Goal: Task Accomplishment & Management: Manage account settings

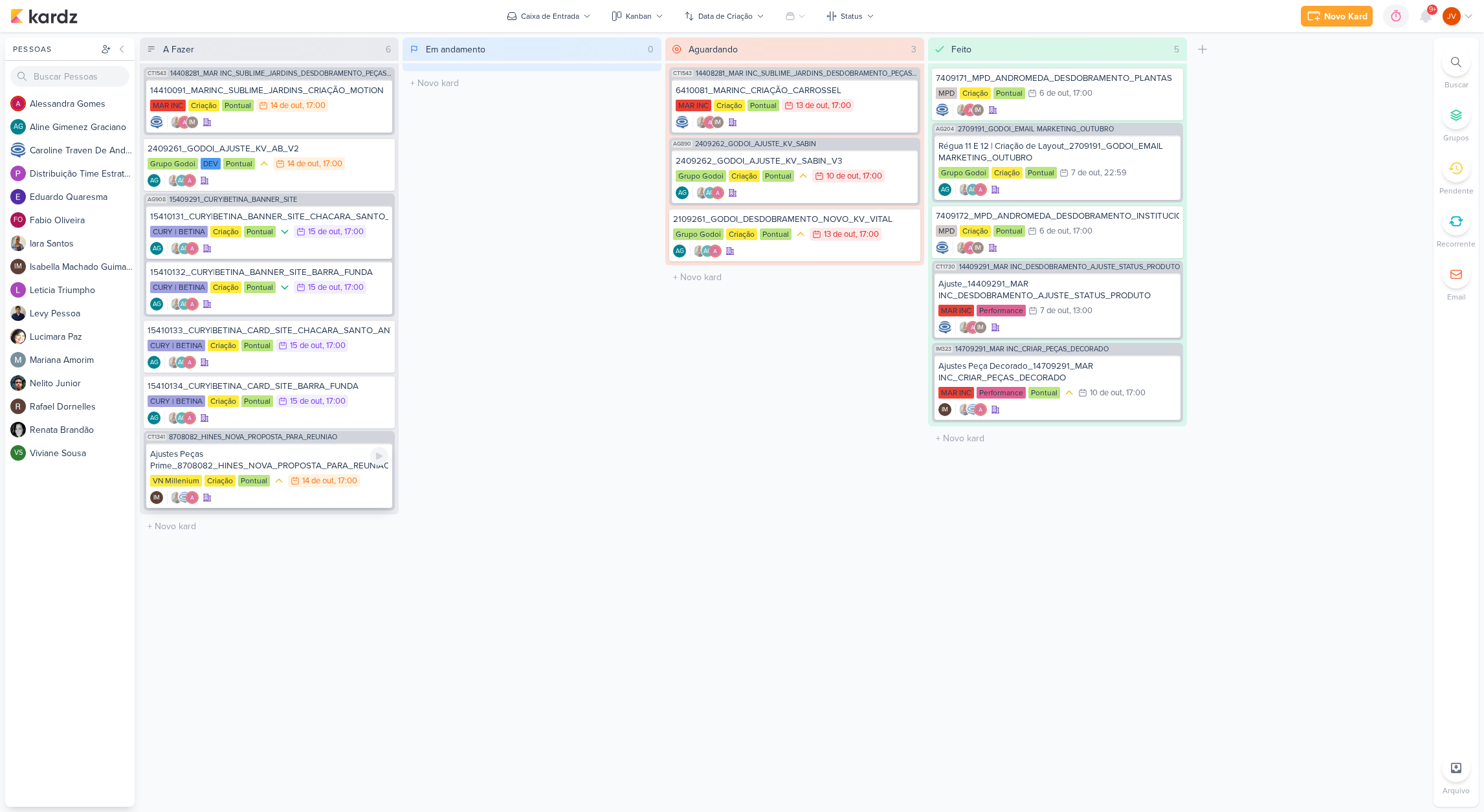
click at [296, 462] on div "Ajustes Peças Prime_8708082_HINES_NOVA_PROPOSTA_PARA_REUNIAO" at bounding box center [269, 459] width 238 height 23
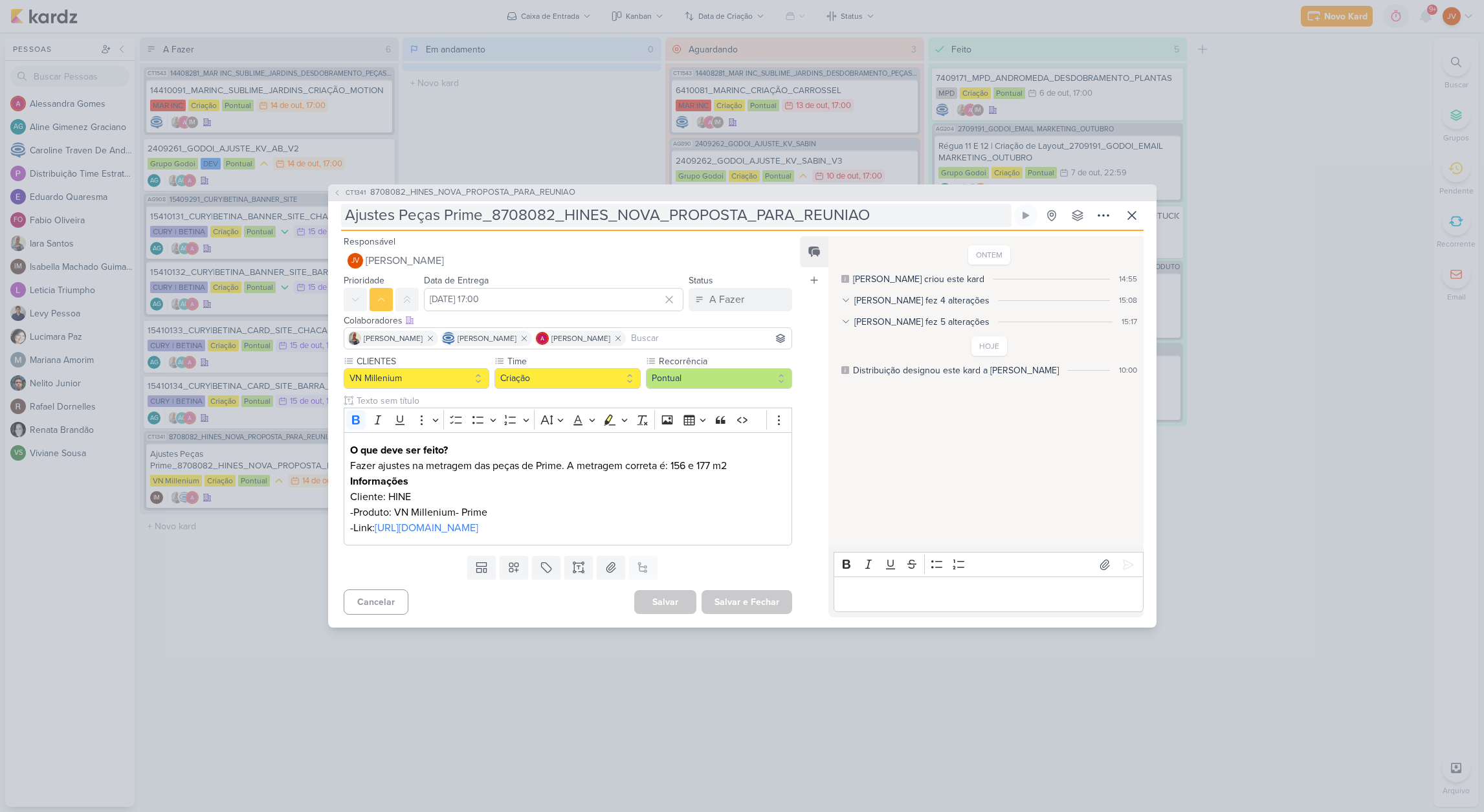
click at [533, 204] on input "Ajustes Peças Prime_8708082_HINES_NOVA_PROPOSTA_PARA_REUNIAO" at bounding box center [676, 215] width 670 height 23
click at [535, 204] on input "Ajustes Peças Prime_8708082_HINES_NOVA_PROPOSTA_PARA_REUNIAO" at bounding box center [676, 215] width 670 height 23
click at [489, 204] on input "Ajustes Peças Prime_8708082_HINES_NOVA_PROPOSTA_PARA_REUNIAO" at bounding box center [676, 215] width 670 height 23
click at [518, 204] on input "Ajustes Peças Prime_8708082_HINES_NOVA_PROPOSTA_PARA_REUNIAO" at bounding box center [676, 215] width 670 height 23
click at [876, 204] on input "Ajustes Peças Prime_8708082_HINES_NOVA_PROPOSTA_PARA_REUNIAO" at bounding box center [676, 215] width 670 height 23
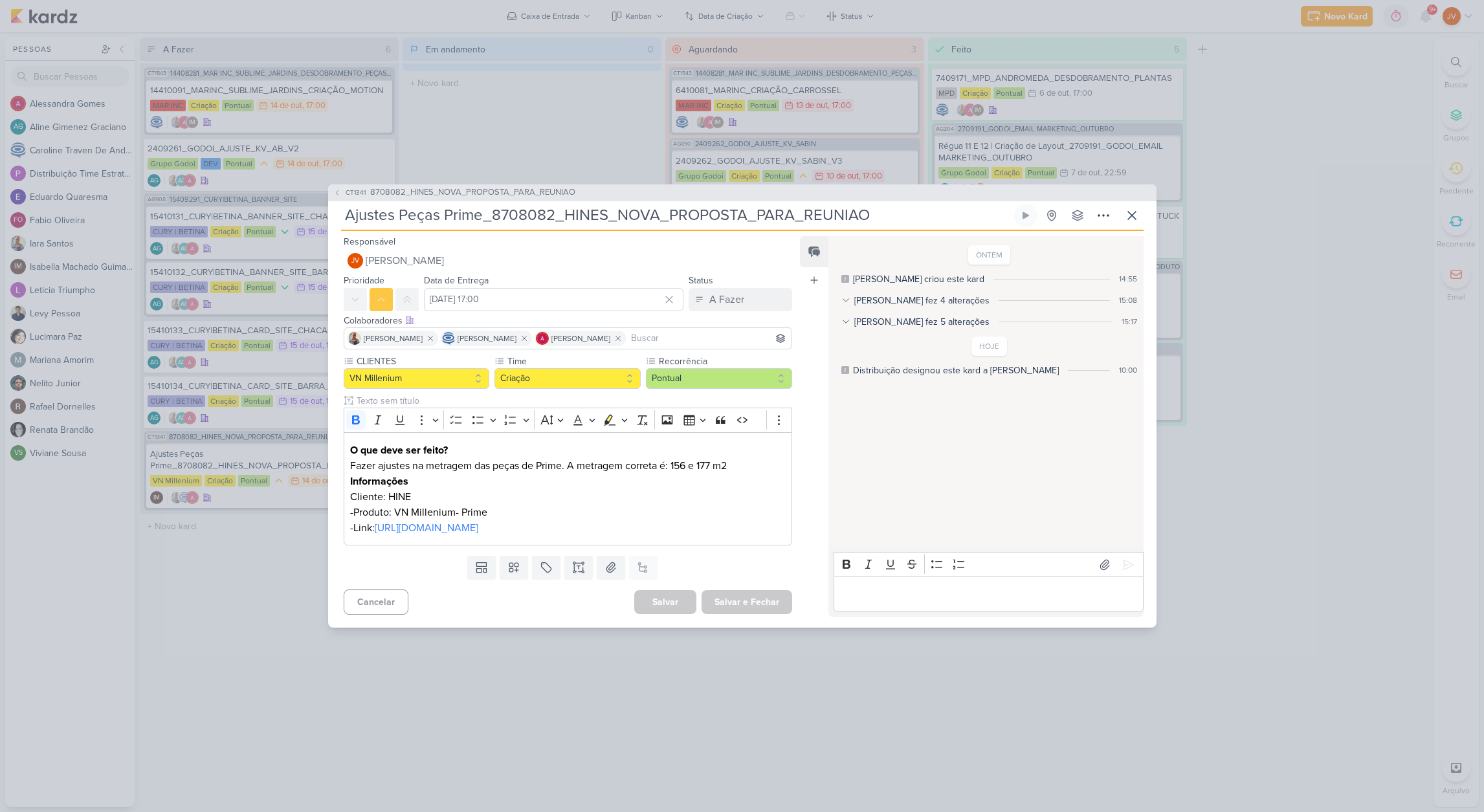
click at [692, 204] on input "Ajustes Peças Prime_8708082_HINES_NOVA_PROPOSTA_PARA_REUNIAO" at bounding box center [676, 215] width 670 height 23
click at [454, 204] on input "Ajustes Peças Prime_8708082_HINES_NOVA_PROPOSTA_PARA_REUNIAO" at bounding box center [676, 215] width 670 height 23
click at [673, 504] on p "-Produto: VN Millenium- Prime" at bounding box center [567, 512] width 435 height 16
drag, startPoint x: 869, startPoint y: 196, endPoint x: 490, endPoint y: 202, distance: 379.0
click at [489, 204] on input "Ajustes Peças Prime_8708082_HINES_NOVA_PROPOSTA_PARA_REUNIAO" at bounding box center [676, 215] width 670 height 23
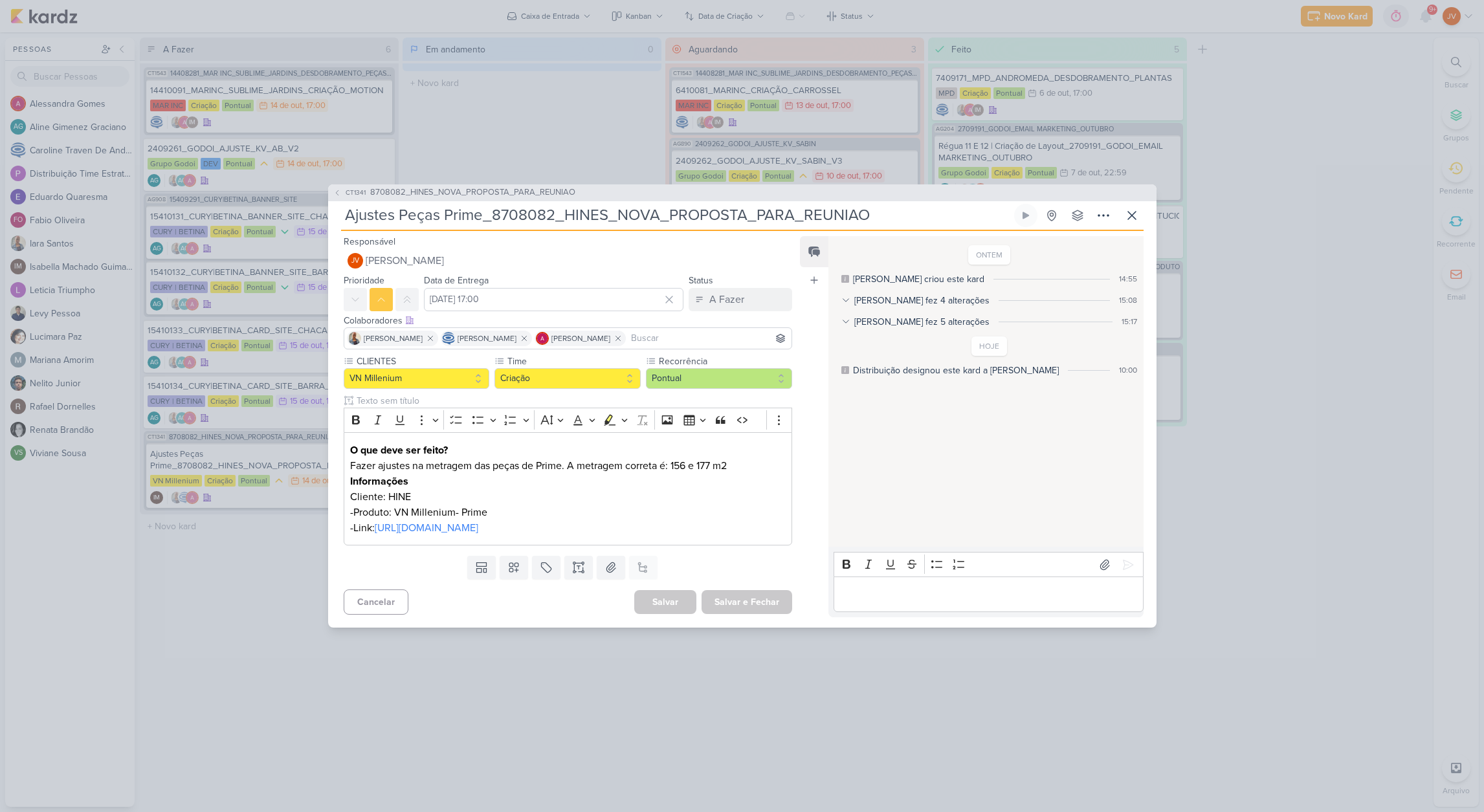
click at [869, 602] on p "Editor editing area: main" at bounding box center [988, 595] width 296 height 16
click at [1122, 558] on icon at bounding box center [1128, 565] width 13 height 13
click at [715, 292] on div "A Fazer" at bounding box center [727, 300] width 35 height 16
click at [714, 365] on div "Aguardando" at bounding box center [725, 371] width 49 height 13
click at [749, 614] on button "Salvar e Fechar" at bounding box center [746, 602] width 90 height 24
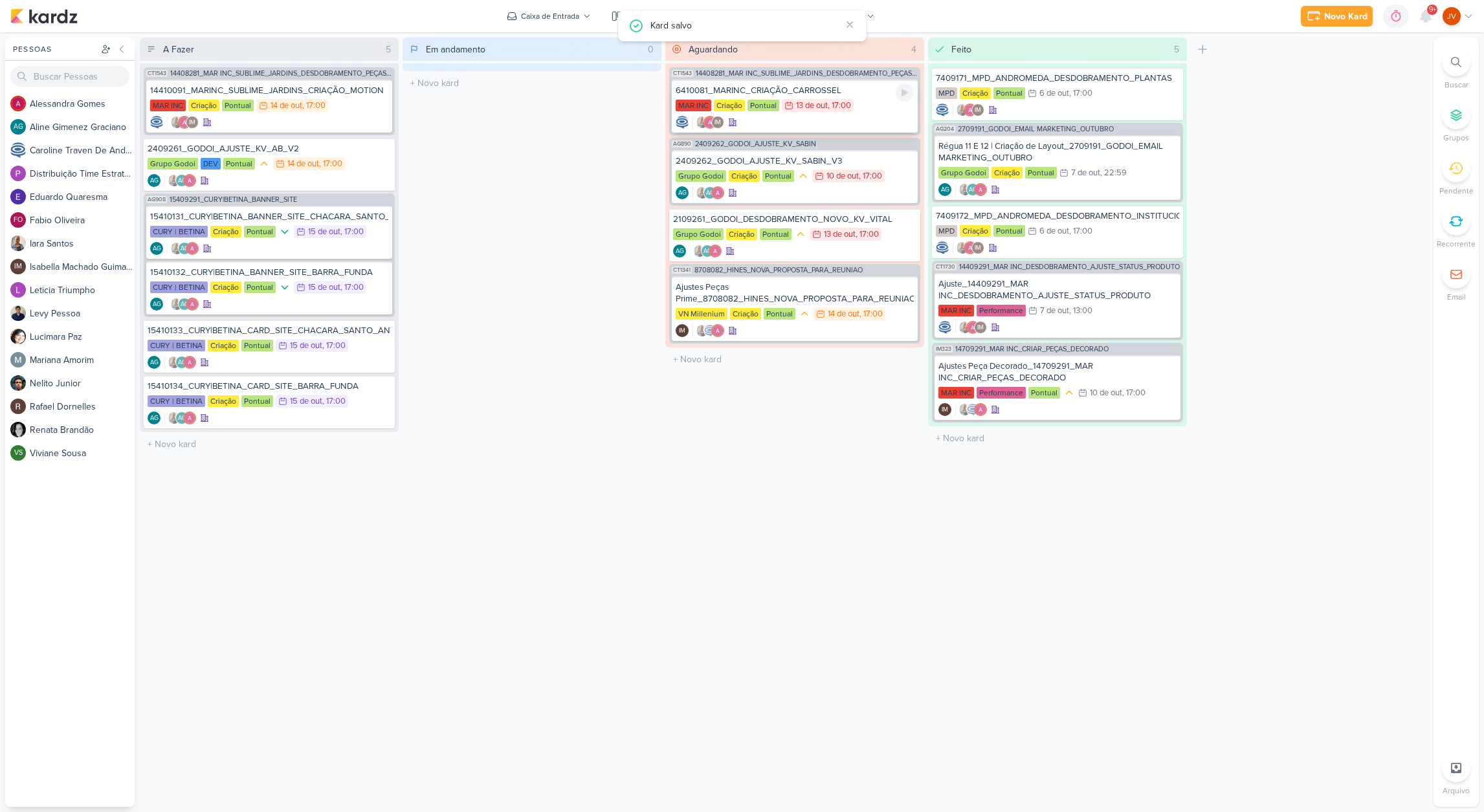
click at [853, 106] on div "13/10 [DATE] 17:00" at bounding box center [817, 105] width 72 height 13
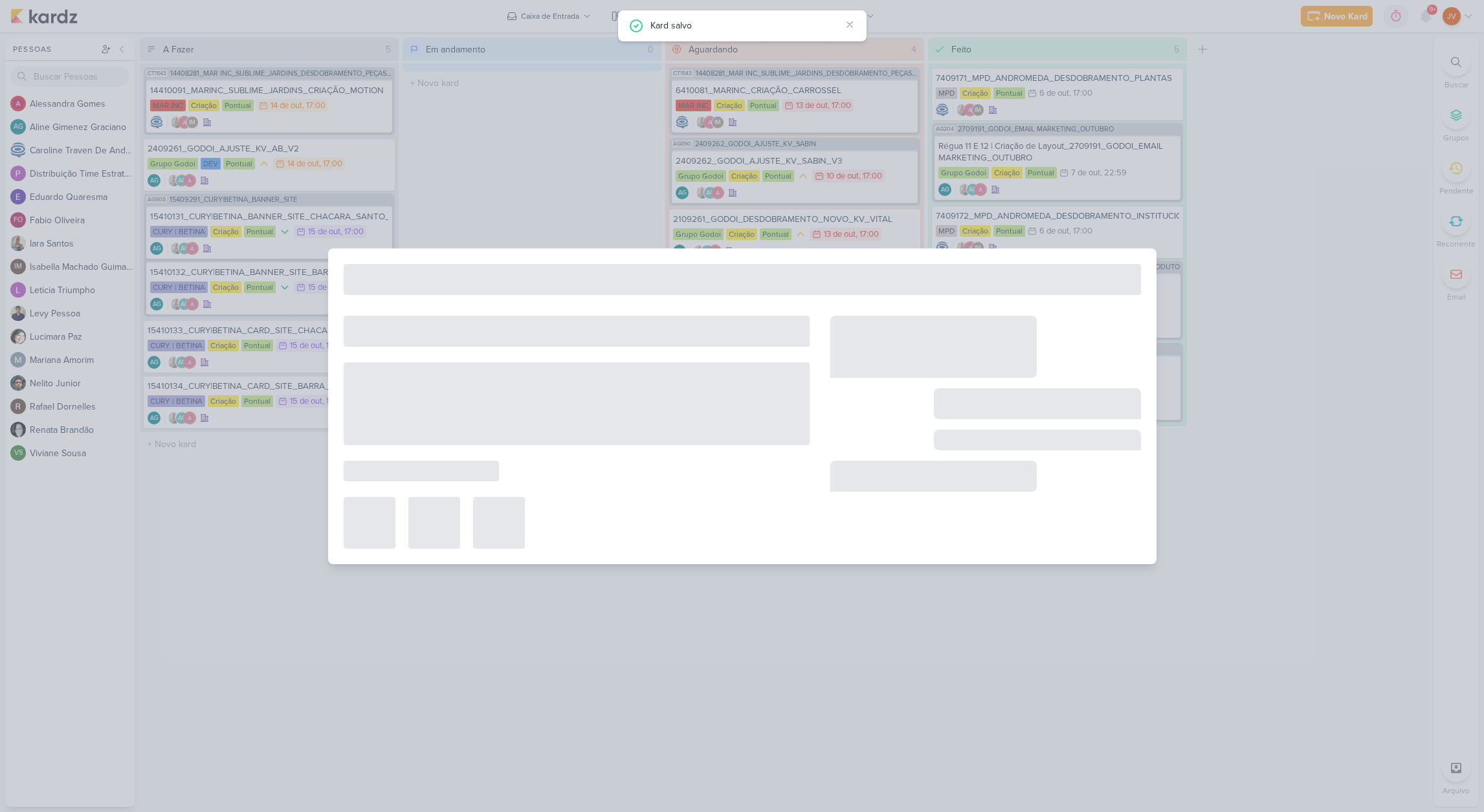
type input "6410081_MARINC_CRIAÇÃO_CARROSSEL"
type input "[DATE] 17:00"
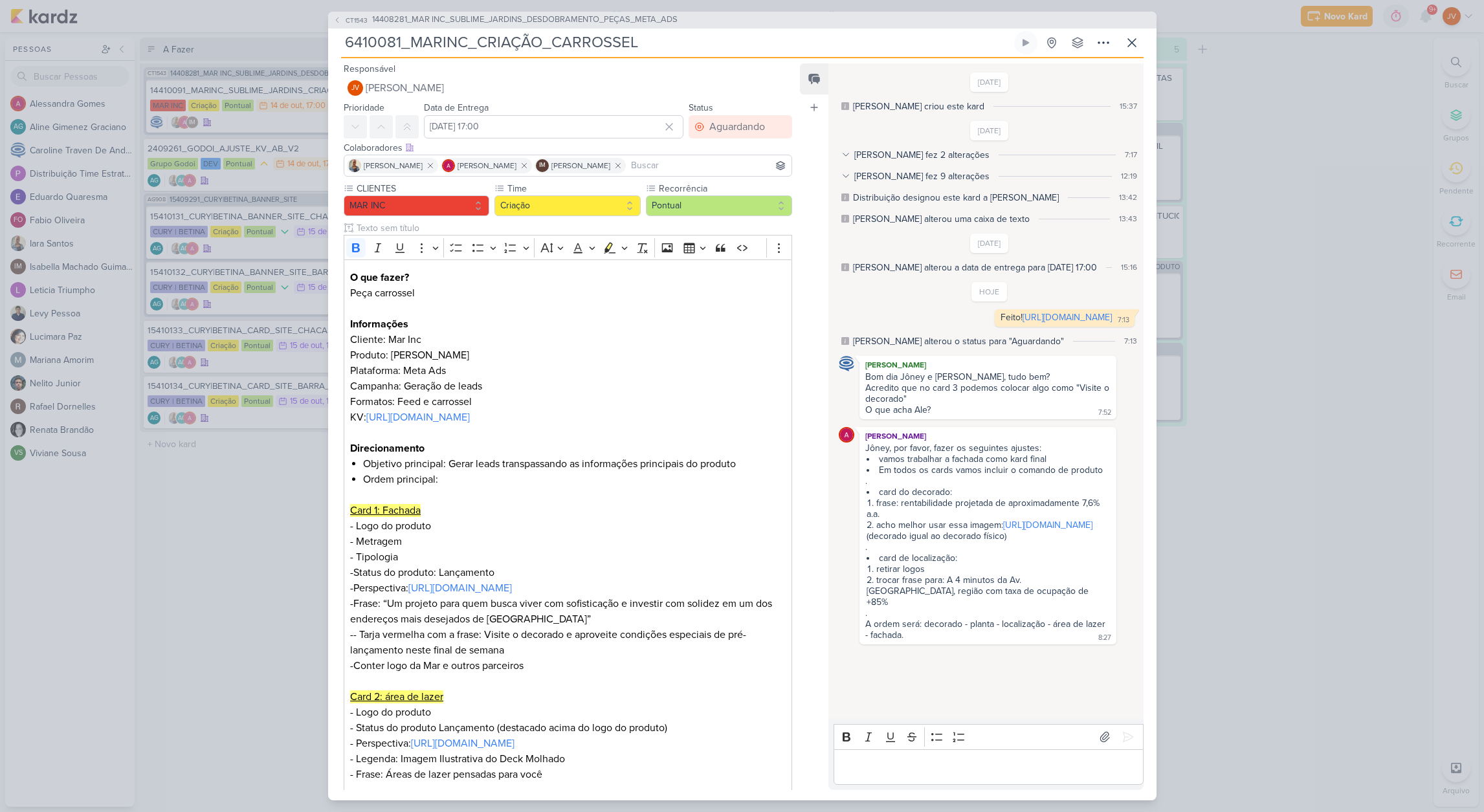
click at [1340, 196] on div "CT1543 14408281_MAR INC_SUBLIME_JARDINS_DESDOBRAMENTO_PEÇAS_META_ADS 6410081_MA…" at bounding box center [742, 406] width 1484 height 812
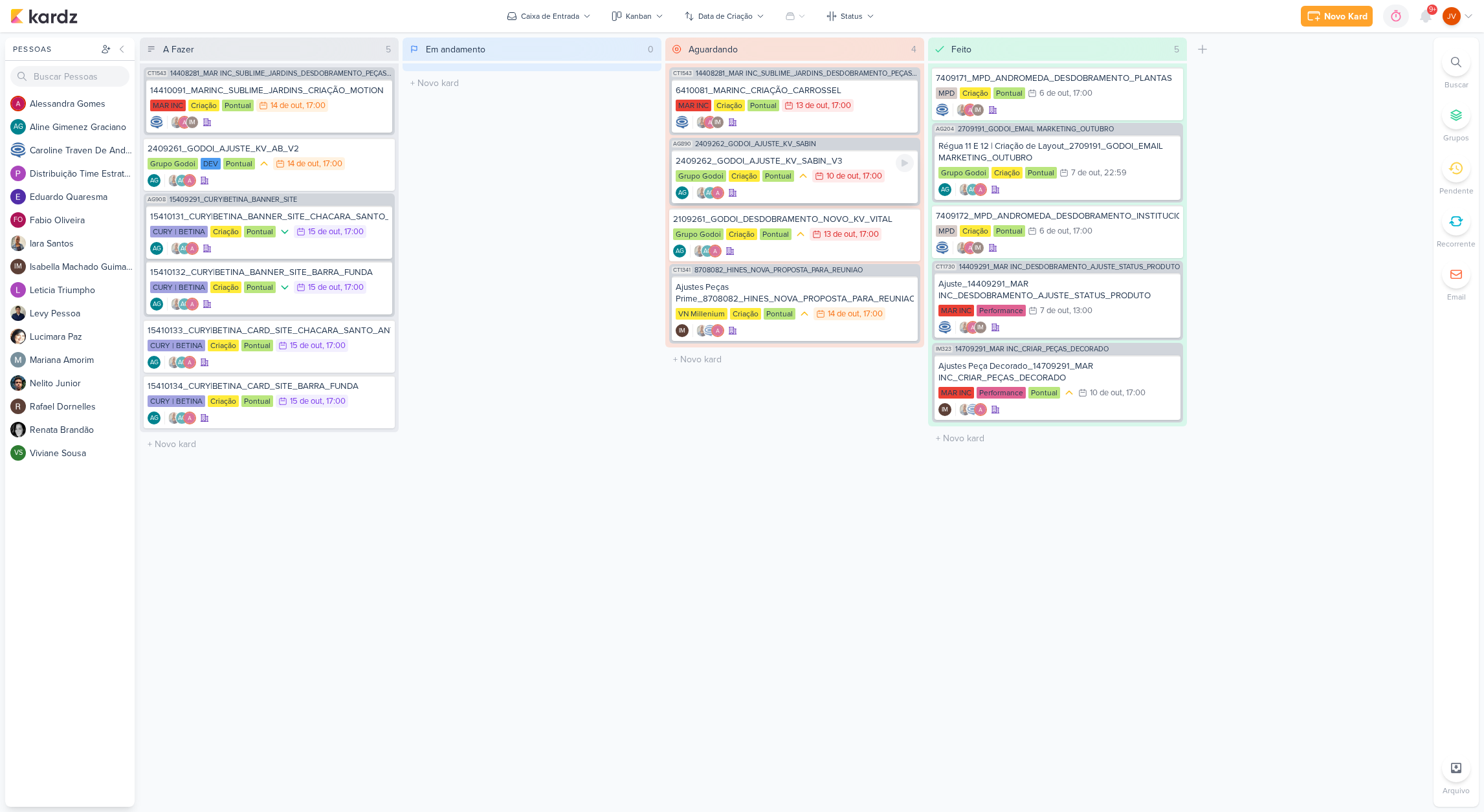
click at [852, 165] on div "2409262_GODOI_AJUSTE_KV_SABIN_V3" at bounding box center [795, 161] width 238 height 12
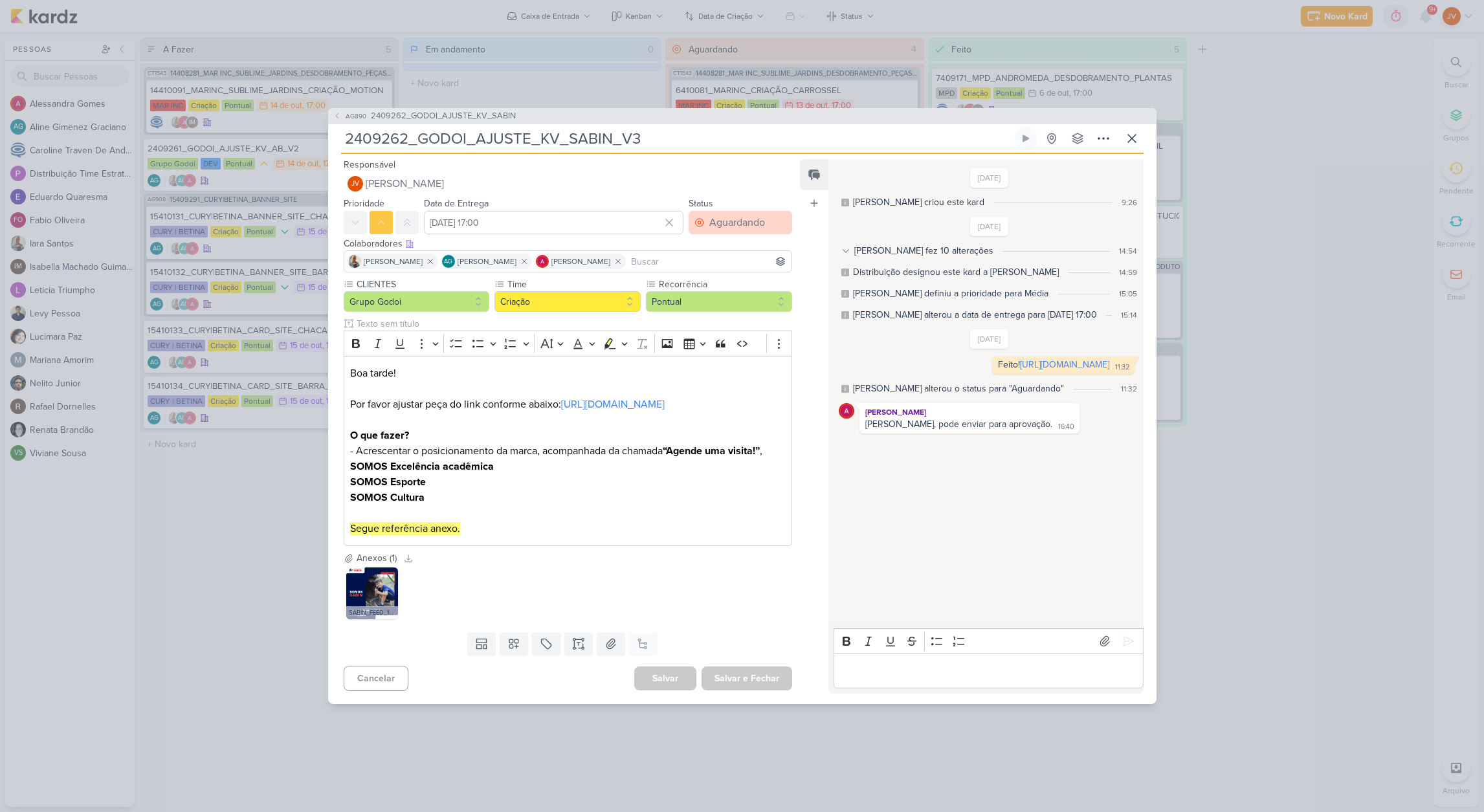
click at [746, 216] on div "Aguardando" at bounding box center [737, 223] width 56 height 16
click at [734, 308] on button "Feito" at bounding box center [733, 316] width 115 height 21
click at [739, 685] on button "Salvar e Fechar" at bounding box center [746, 678] width 90 height 24
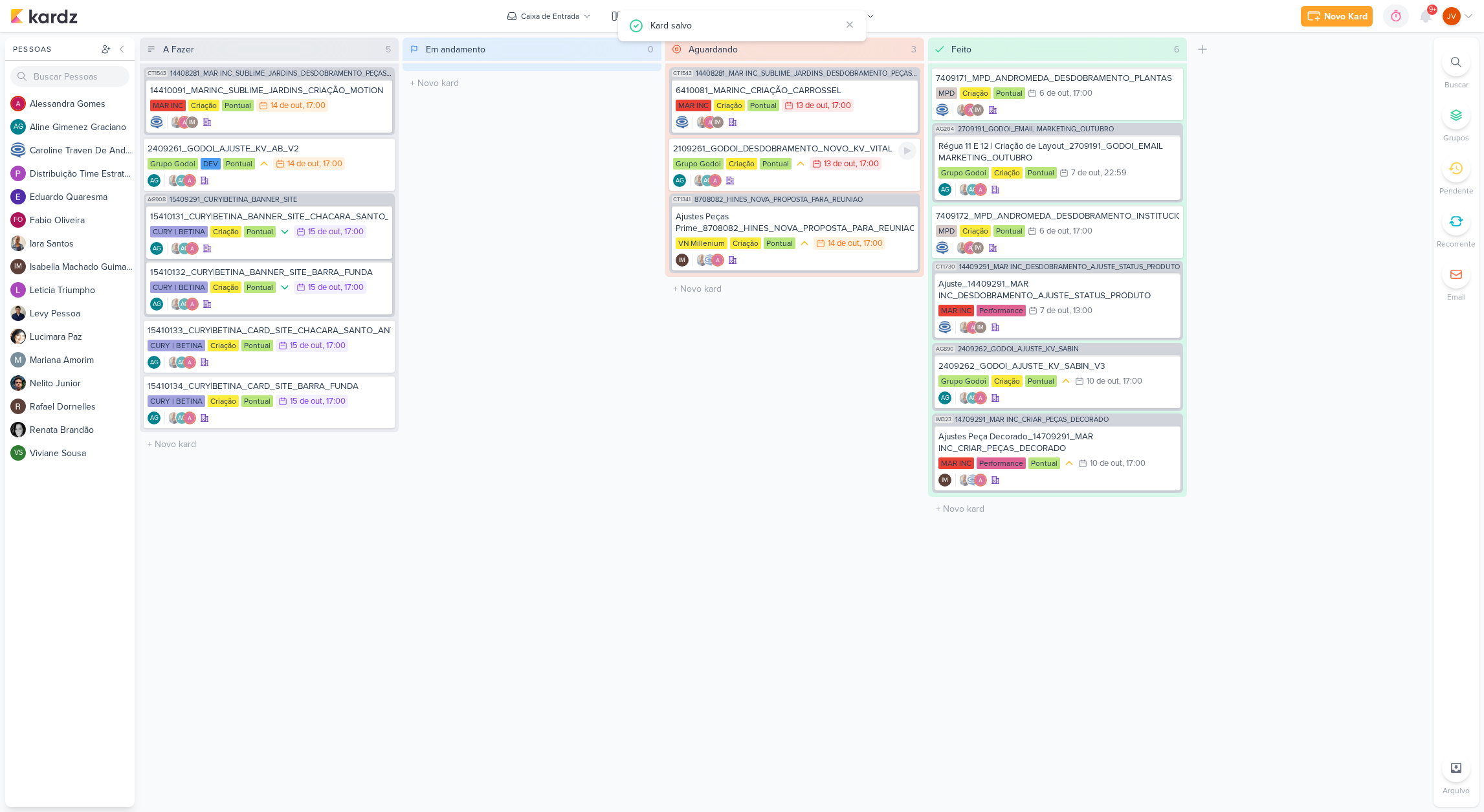
click at [811, 149] on div "2109261_GODOI_DESDOBRAMENTO_NOVO_KV_VITAL" at bounding box center [794, 148] width 243 height 12
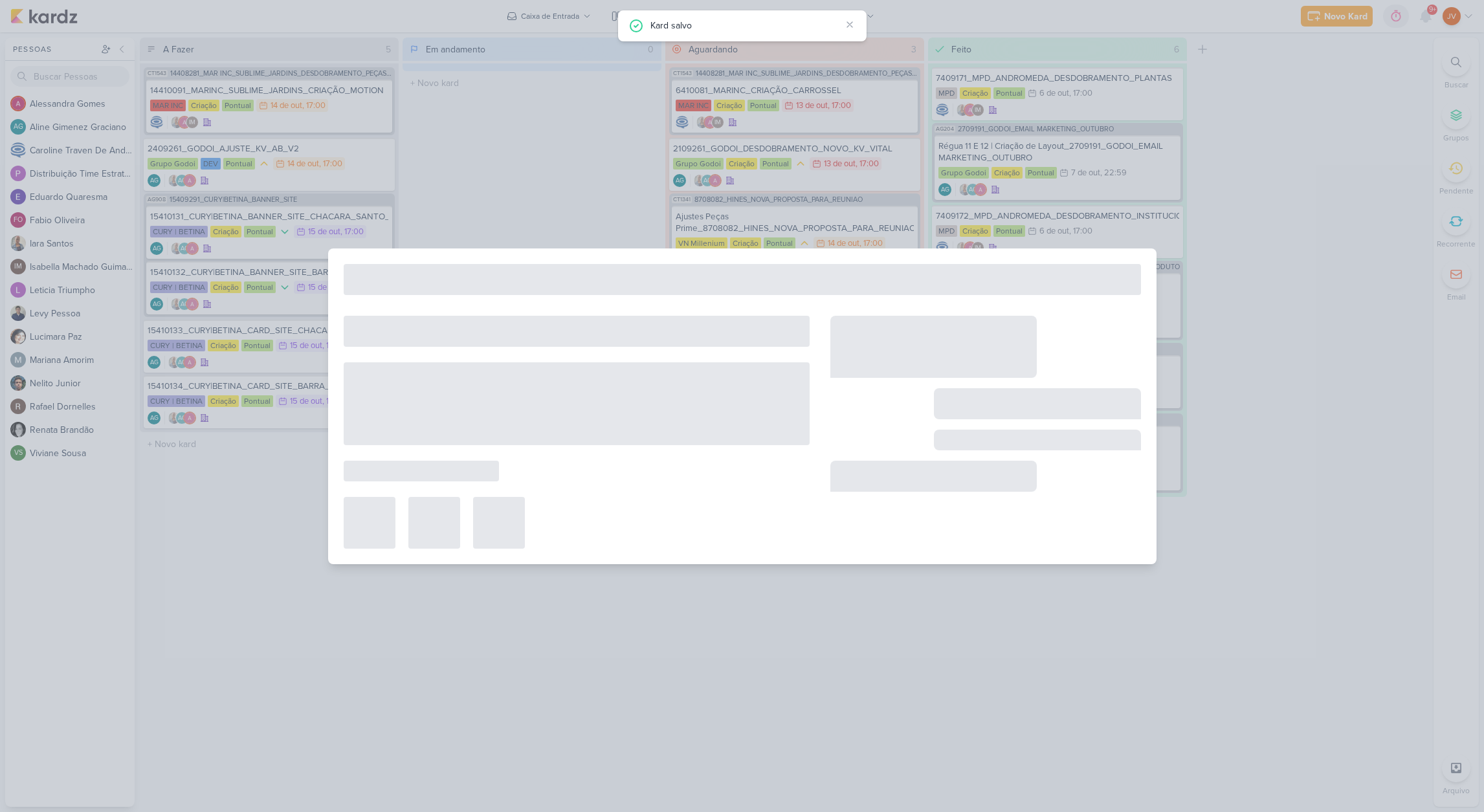
type input "2109261_GODOI_DESDOBRAMENTO_NOVO_KV_VITAL"
type input "[DATE] 17:00"
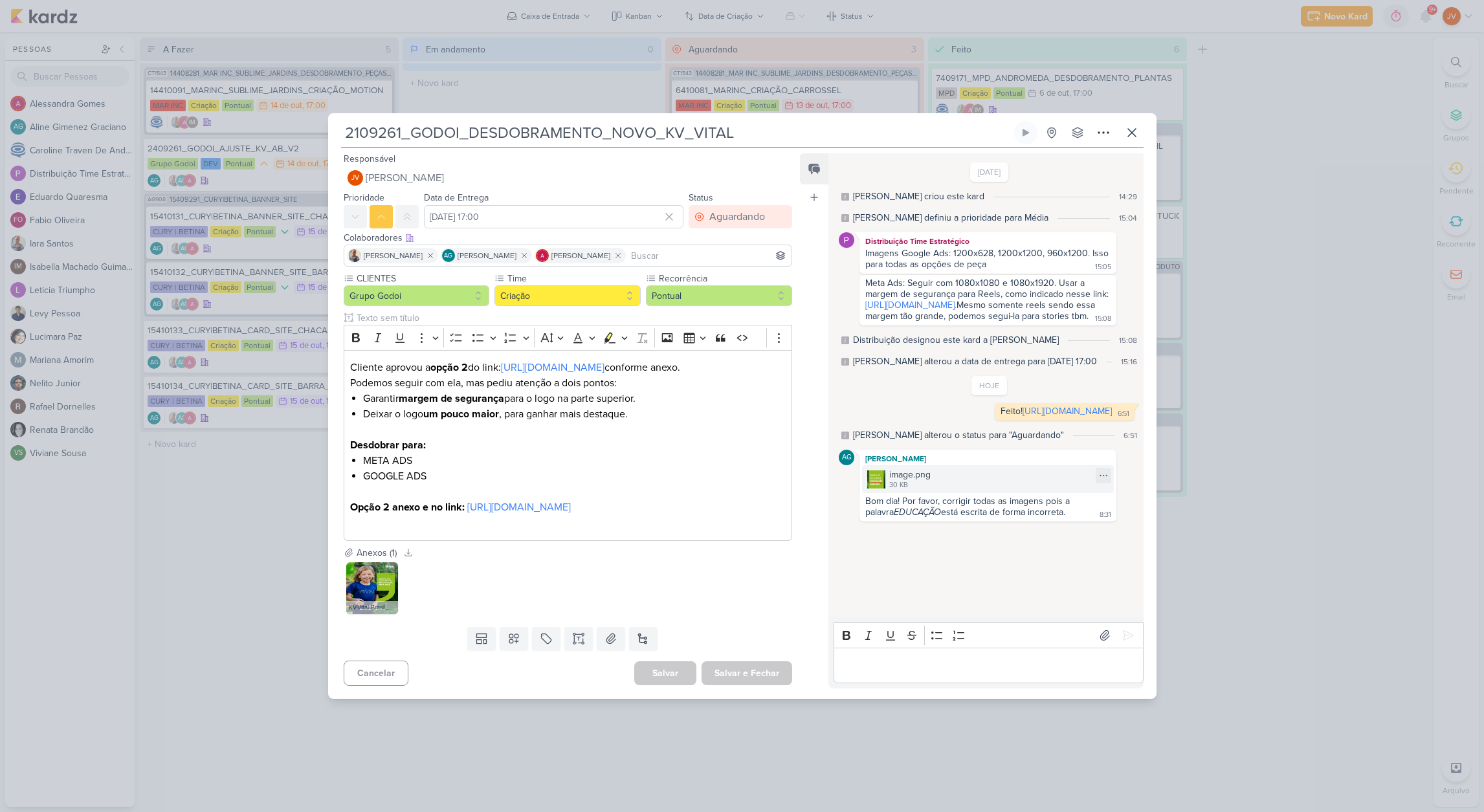
click at [877, 488] on img at bounding box center [876, 479] width 18 height 18
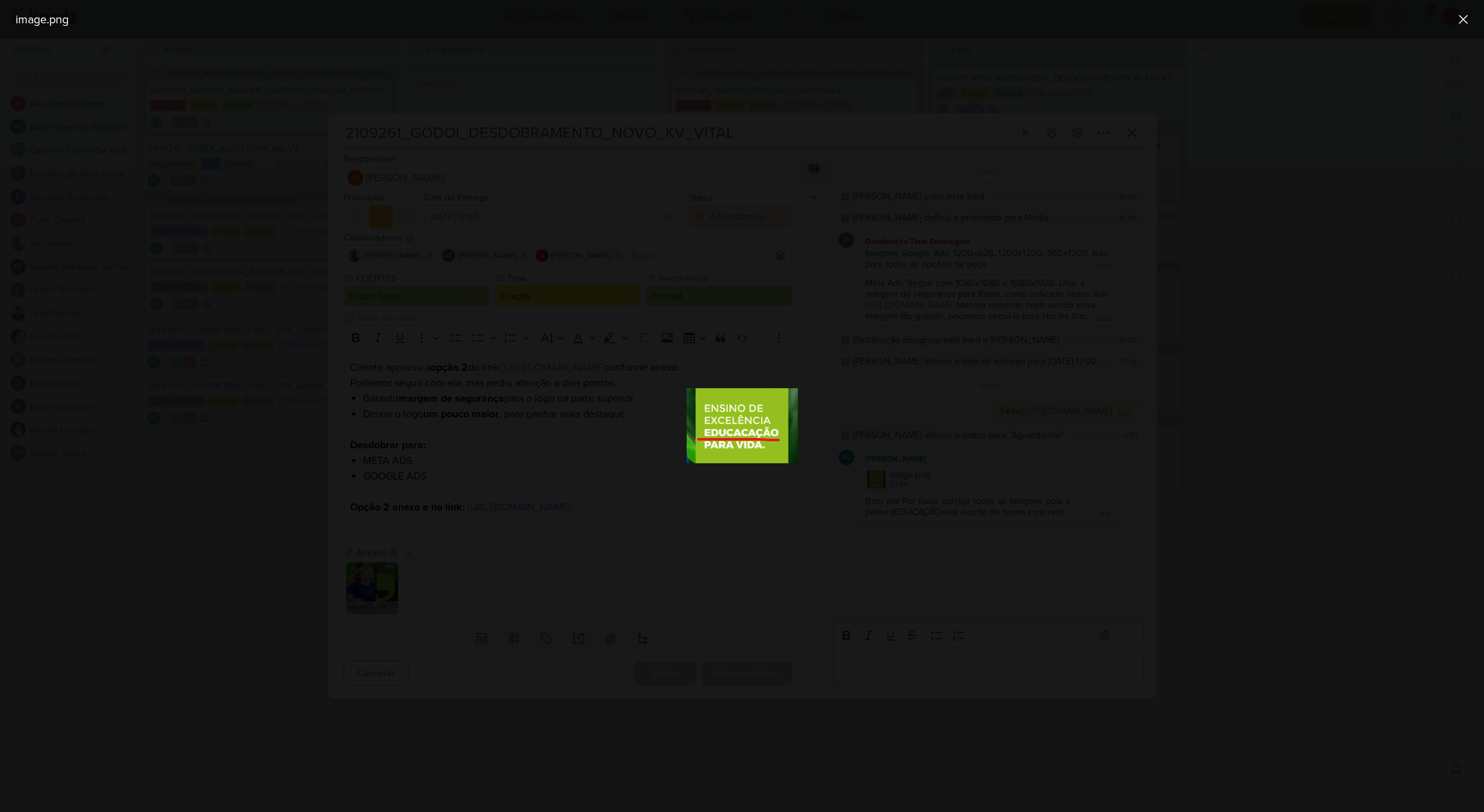
click at [883, 513] on div at bounding box center [742, 425] width 1484 height 773
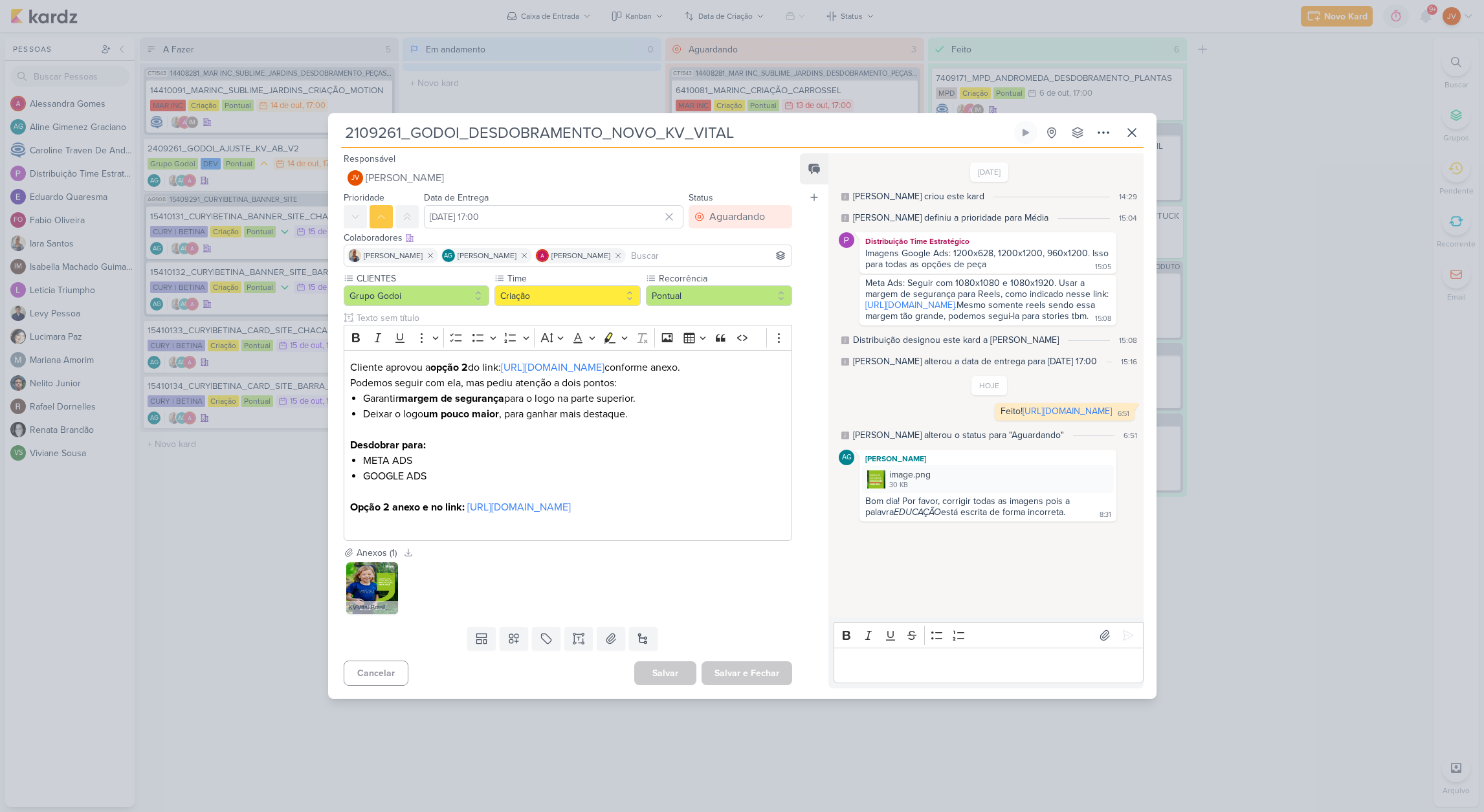
click at [852, 672] on p "Editor editing area: main" at bounding box center [988, 665] width 296 height 16
click at [865, 672] on p "Editor editing area: main" at bounding box center [988, 665] width 296 height 16
click at [867, 672] on p "Editor editing area: main" at bounding box center [988, 665] width 296 height 16
click at [1125, 641] on icon at bounding box center [1127, 635] width 10 height 10
click at [1137, 124] on icon at bounding box center [1132, 132] width 16 height 16
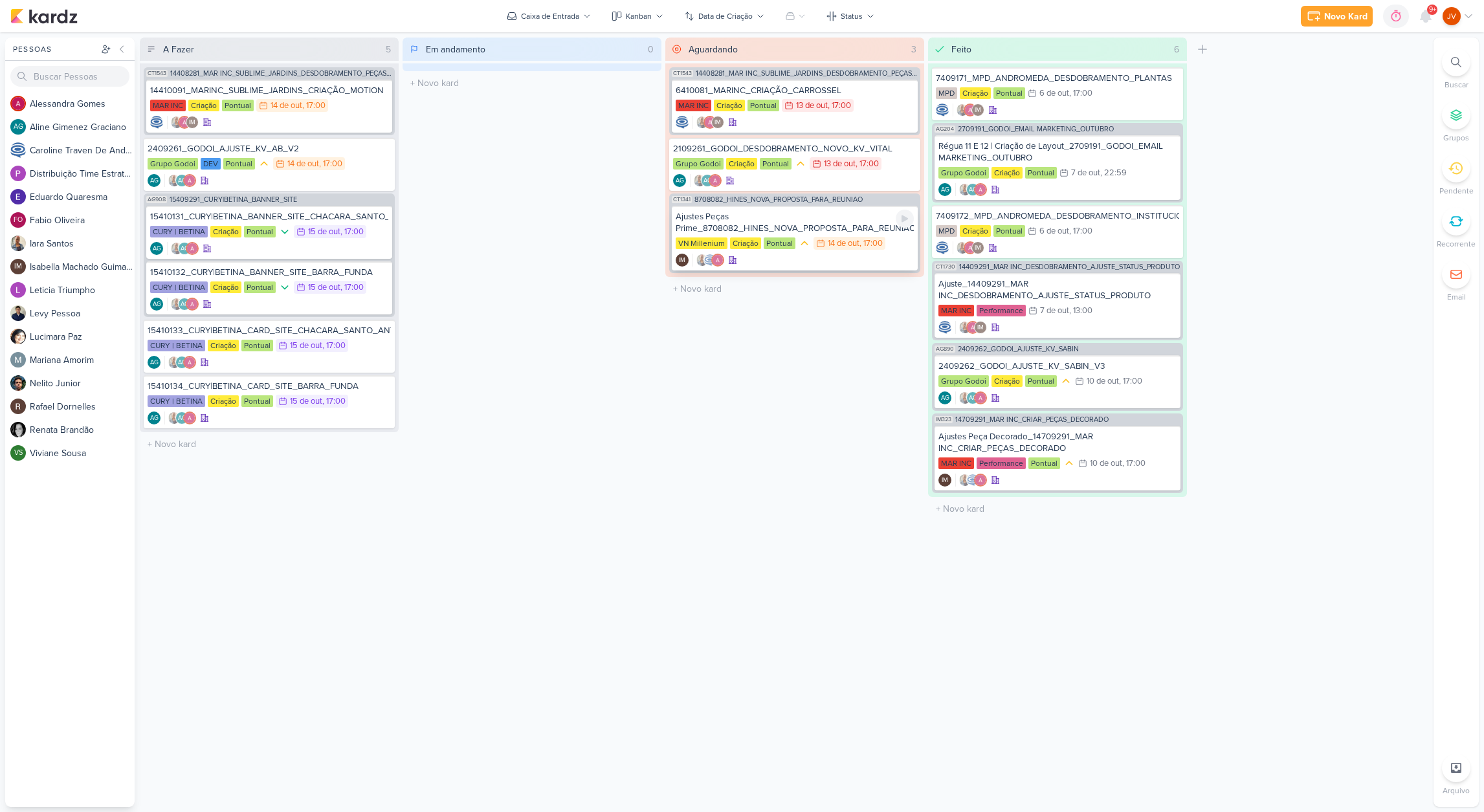
click at [838, 223] on div "Ajustes Peças Prime_8708082_HINES_NOVA_PROPOSTA_PARA_REUNIAO" at bounding box center [795, 222] width 238 height 23
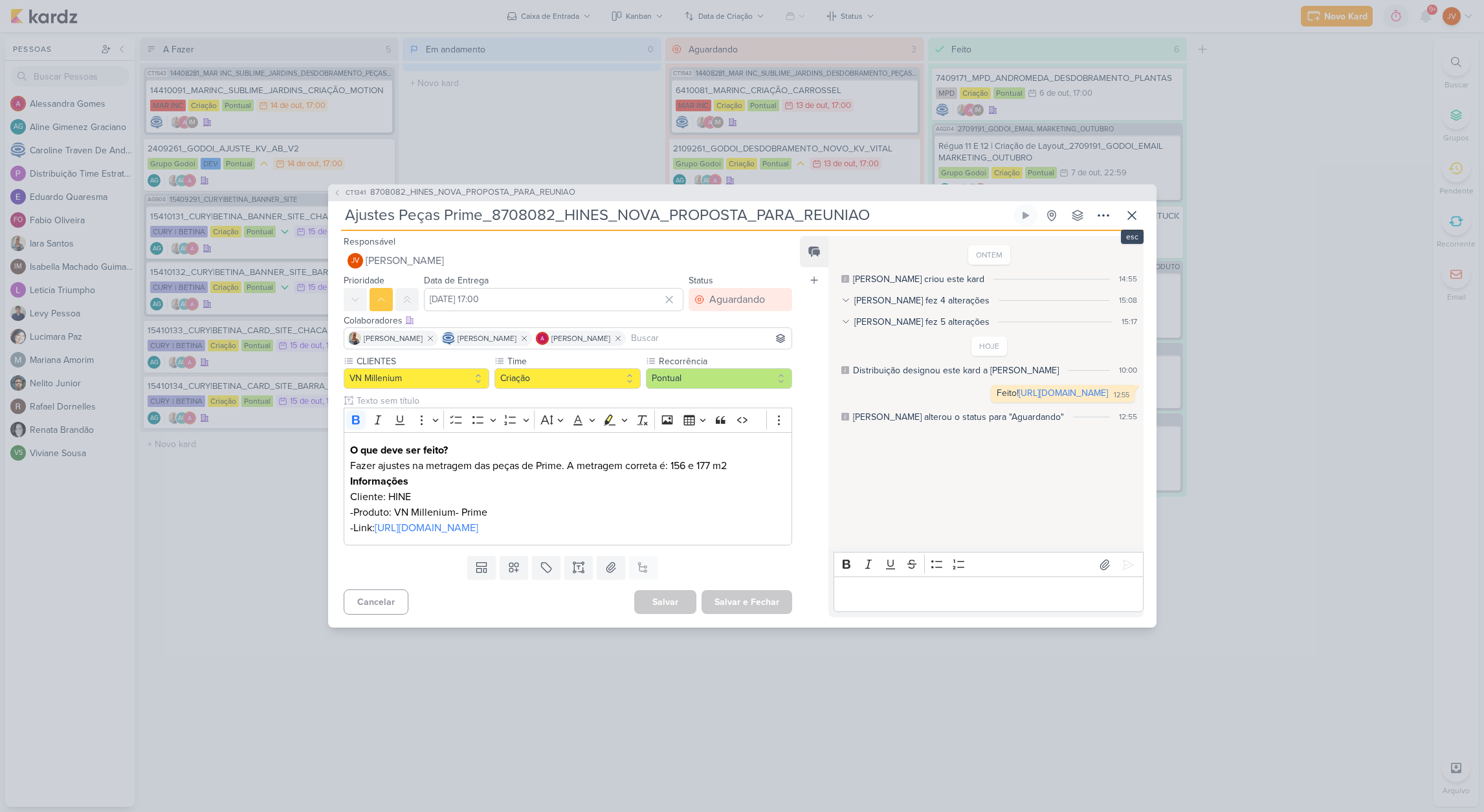
click at [1134, 208] on icon at bounding box center [1132, 216] width 16 height 16
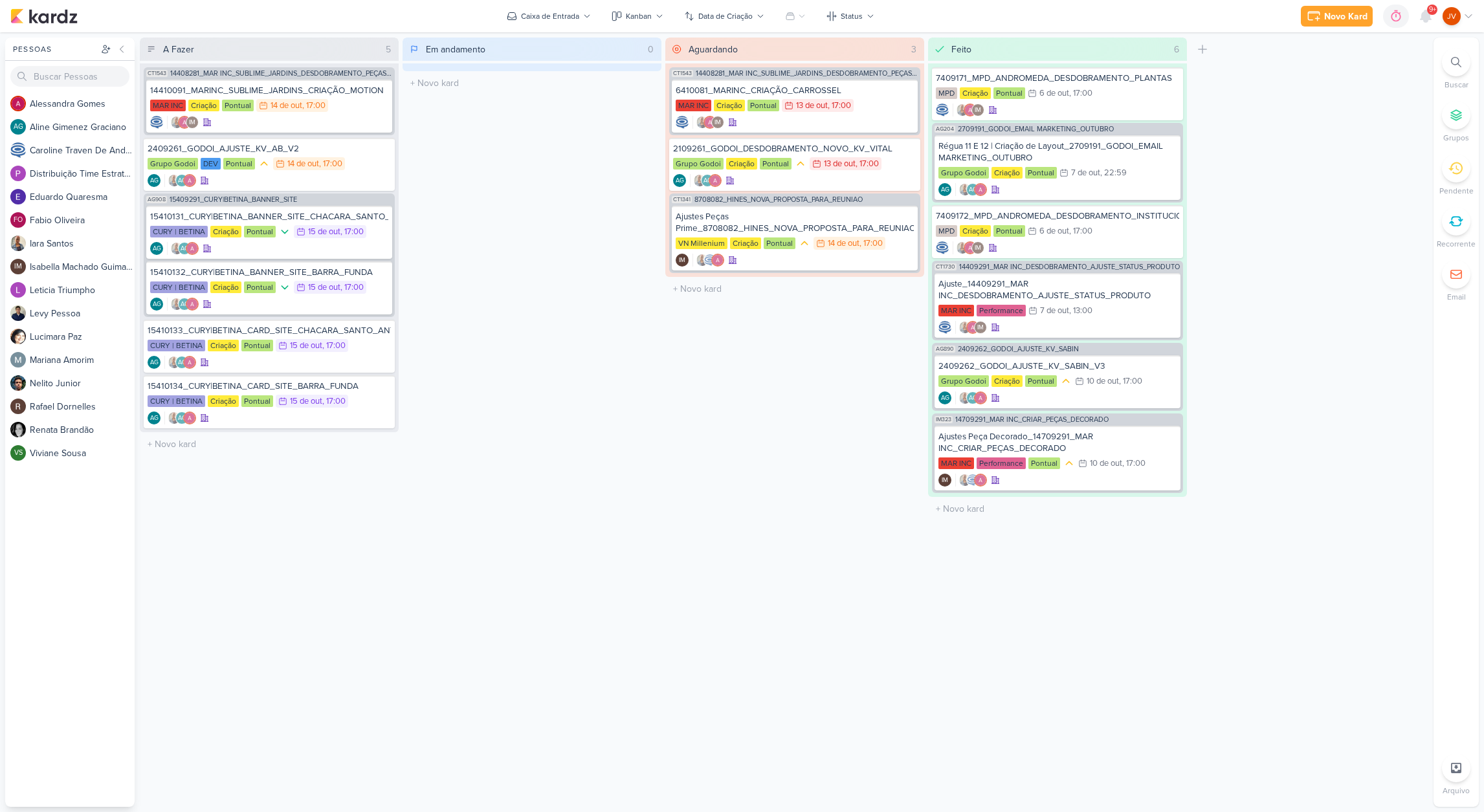
click at [570, 397] on div "Em andamento 0 Mover Para Esquerda Mover Para Direita [GEOGRAPHIC_DATA] O títul…" at bounding box center [531, 422] width 259 height 769
click at [346, 151] on div "2409261_GODOI_AJUSTE_KV_AB_V2" at bounding box center [269, 148] width 243 height 12
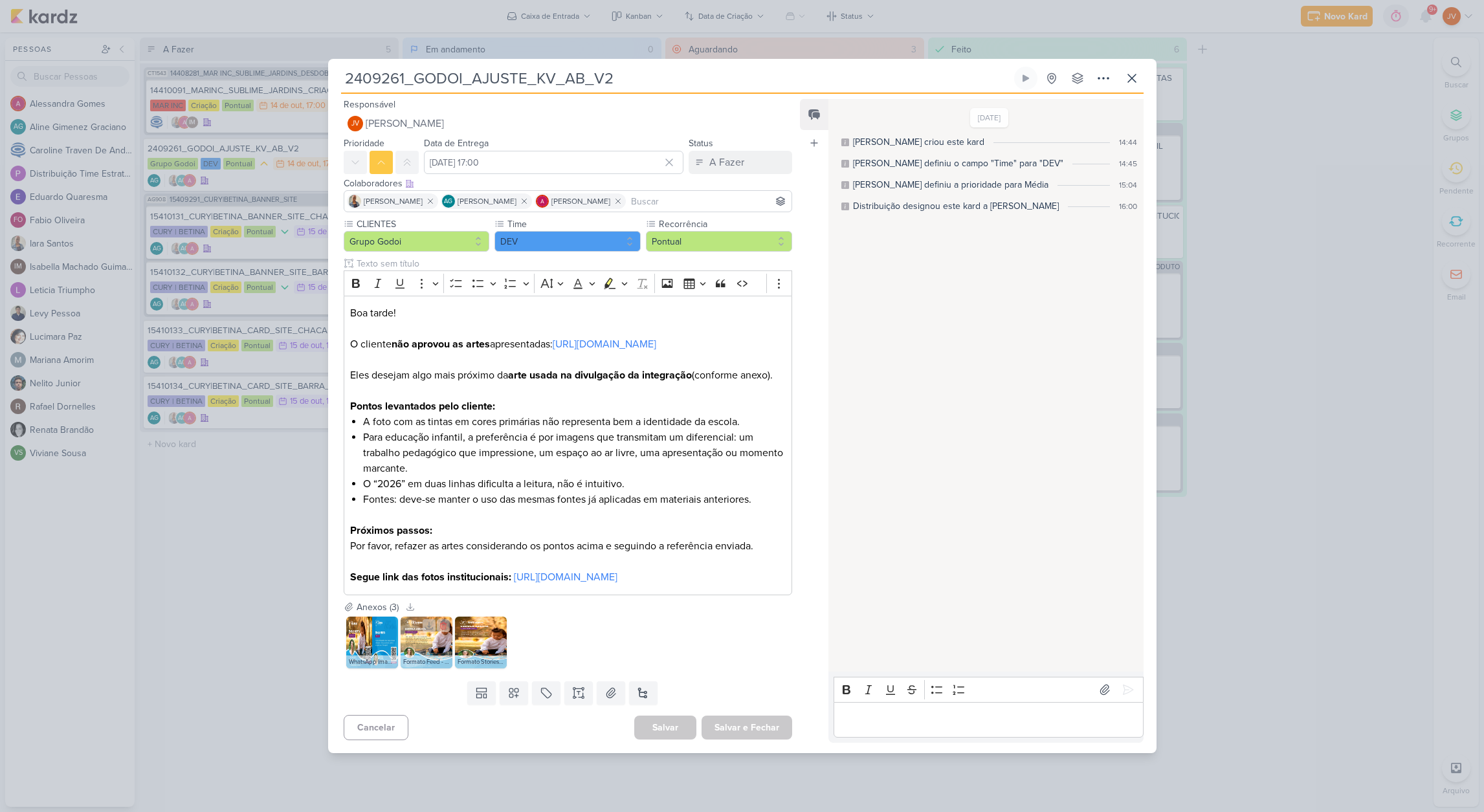
click at [409, 653] on img at bounding box center [426, 642] width 52 height 52
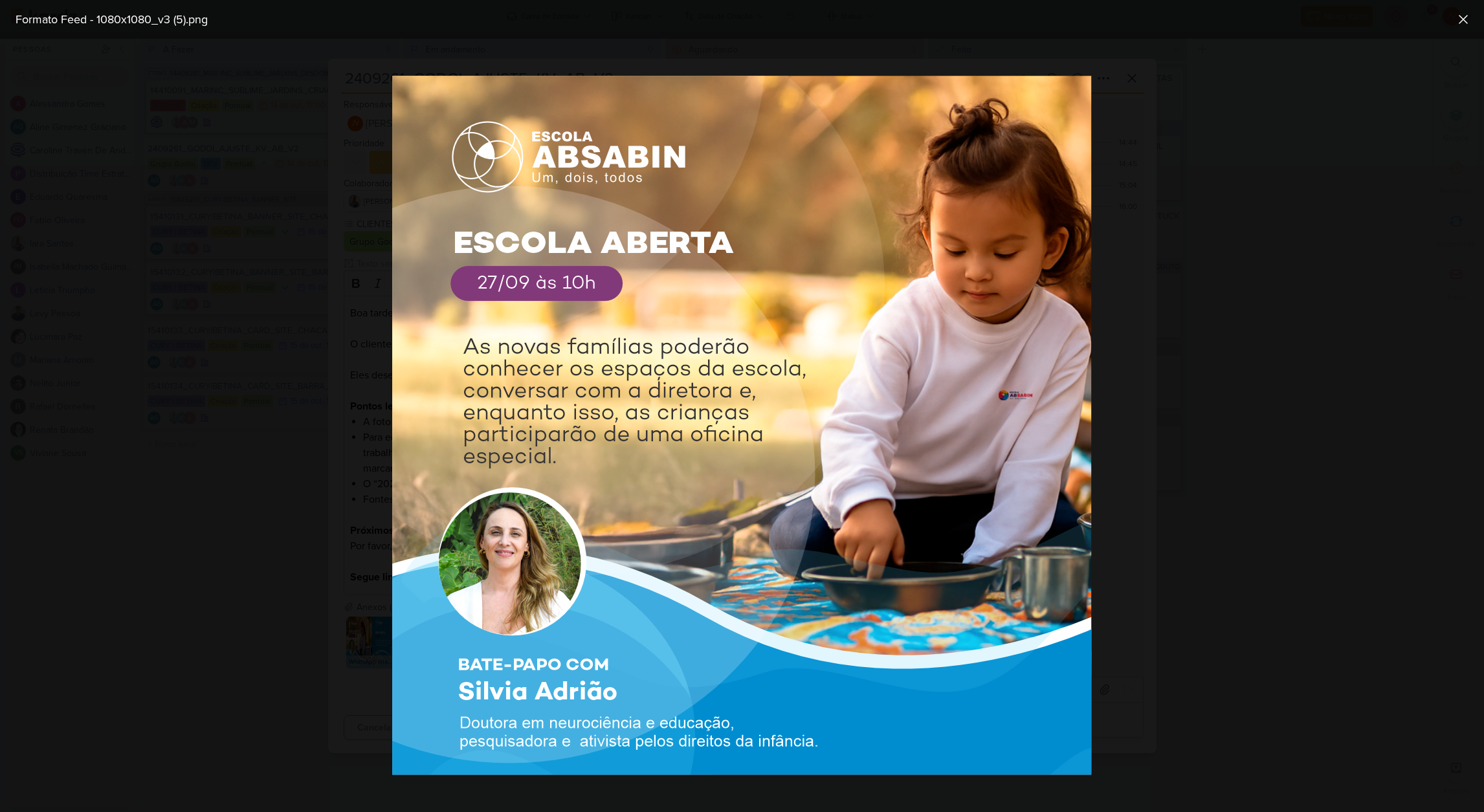
click at [332, 646] on div at bounding box center [742, 425] width 1484 height 773
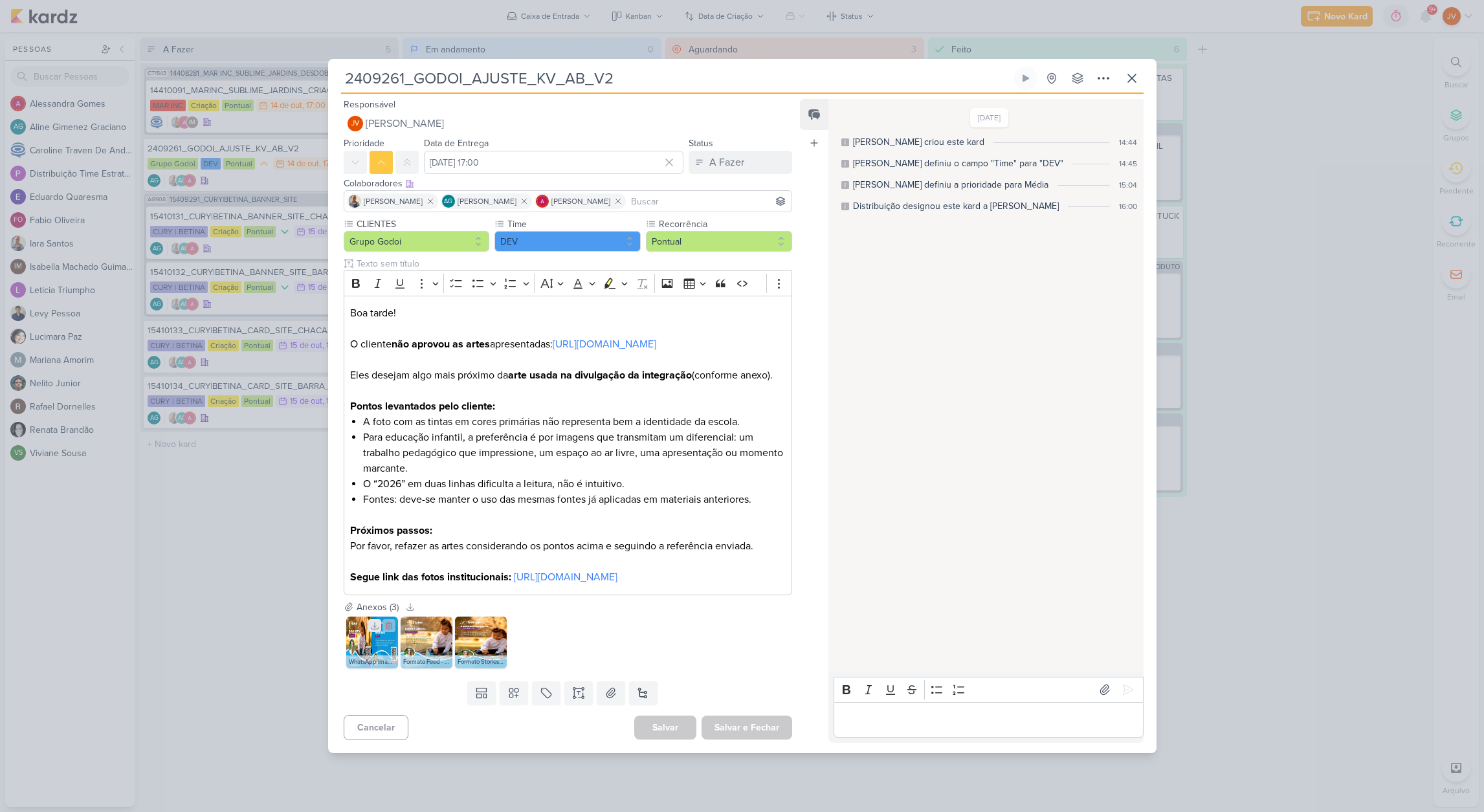
click at [373, 630] on icon at bounding box center [374, 625] width 9 height 9
click at [370, 665] on img at bounding box center [371, 642] width 52 height 52
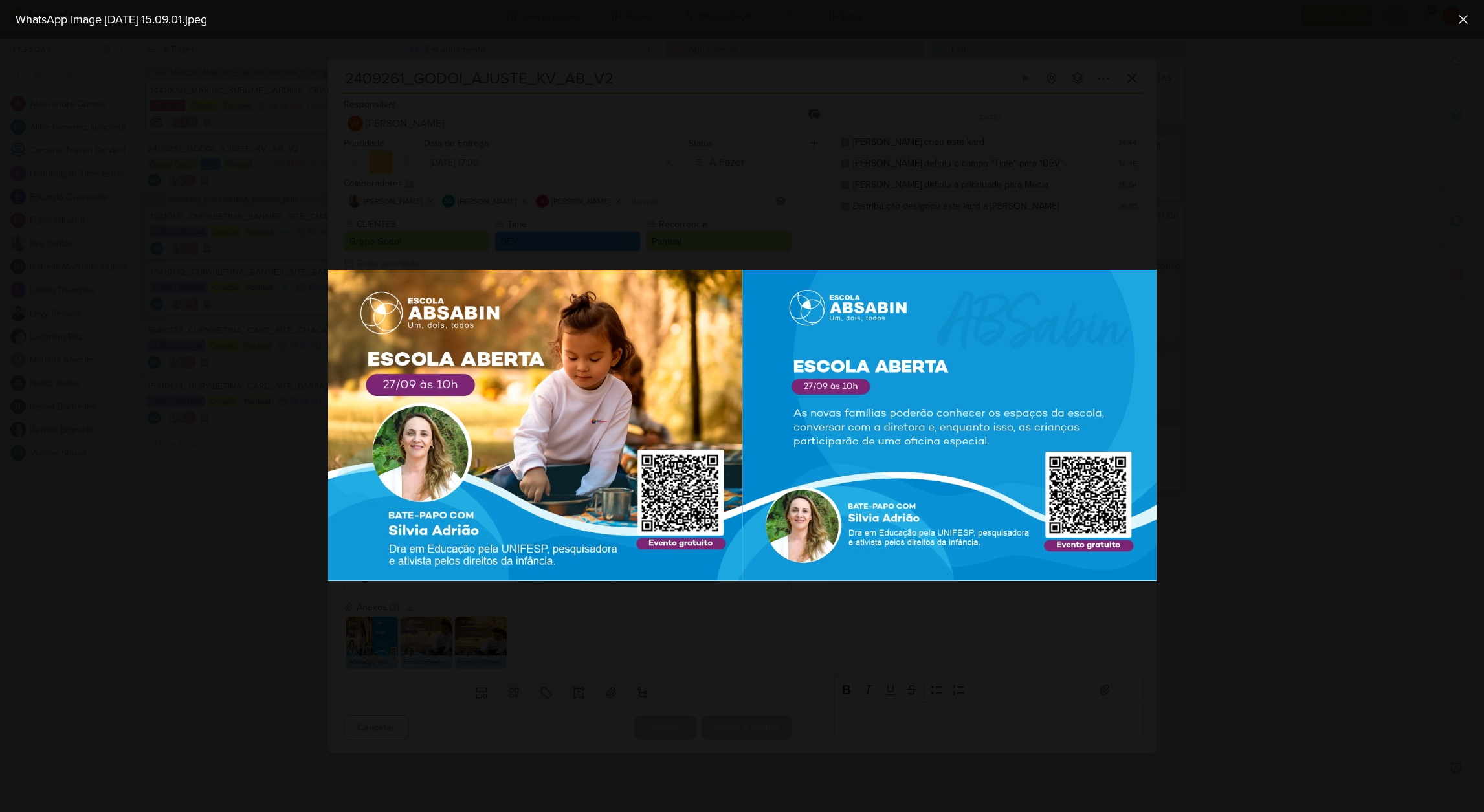
click at [628, 681] on div at bounding box center [742, 425] width 1484 height 773
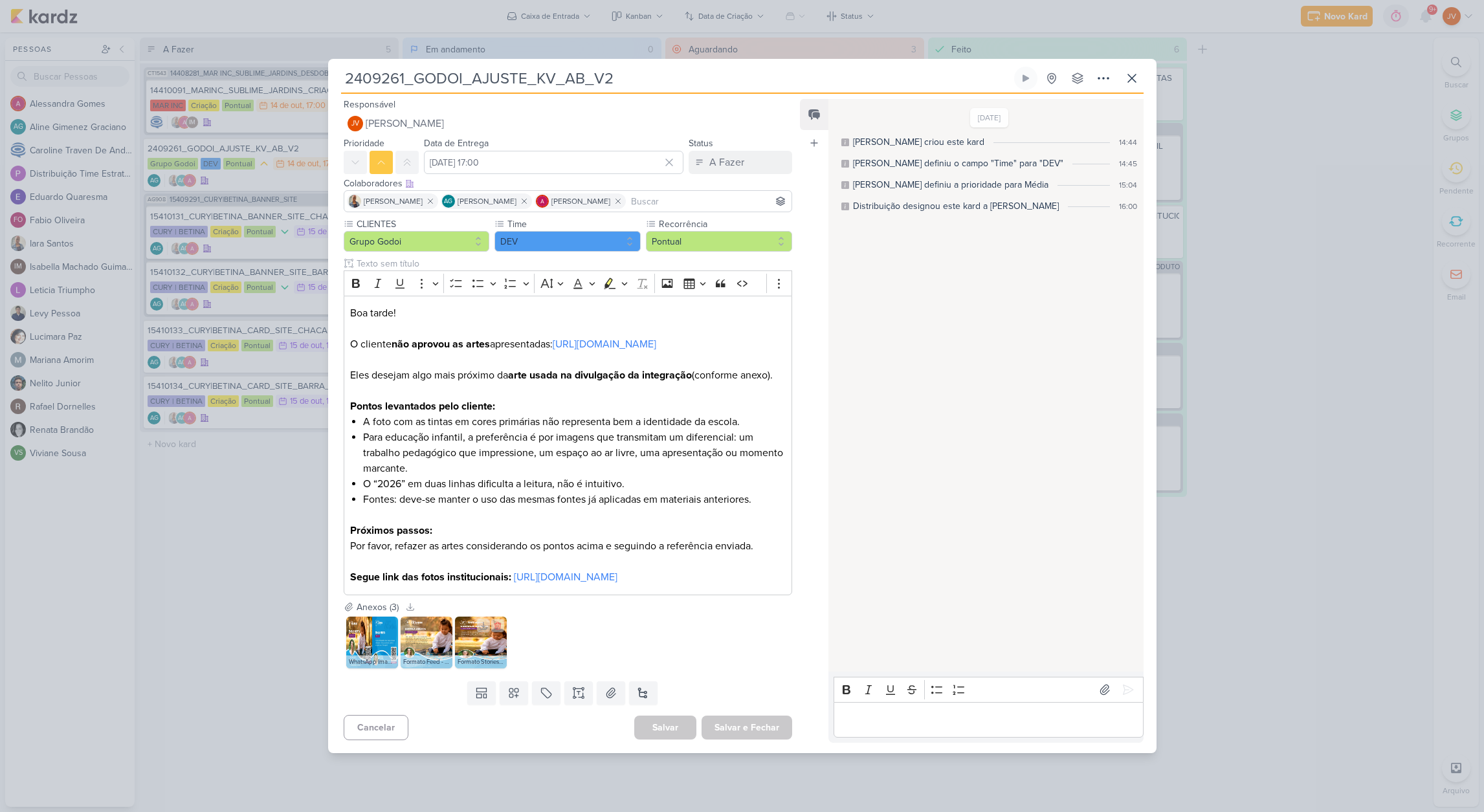
click at [492, 668] on img at bounding box center [480, 642] width 52 height 52
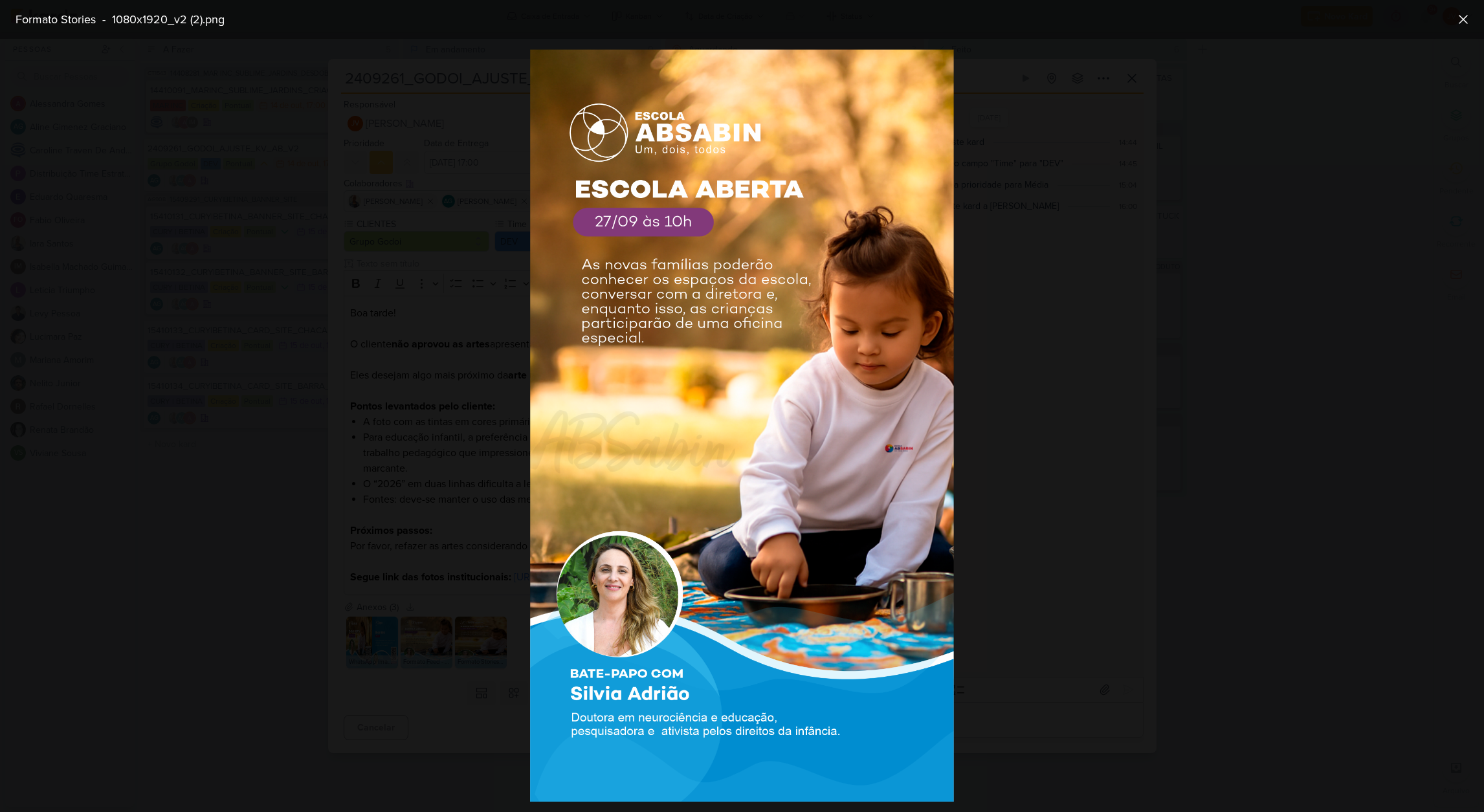
click at [1108, 528] on div at bounding box center [742, 425] width 1484 height 773
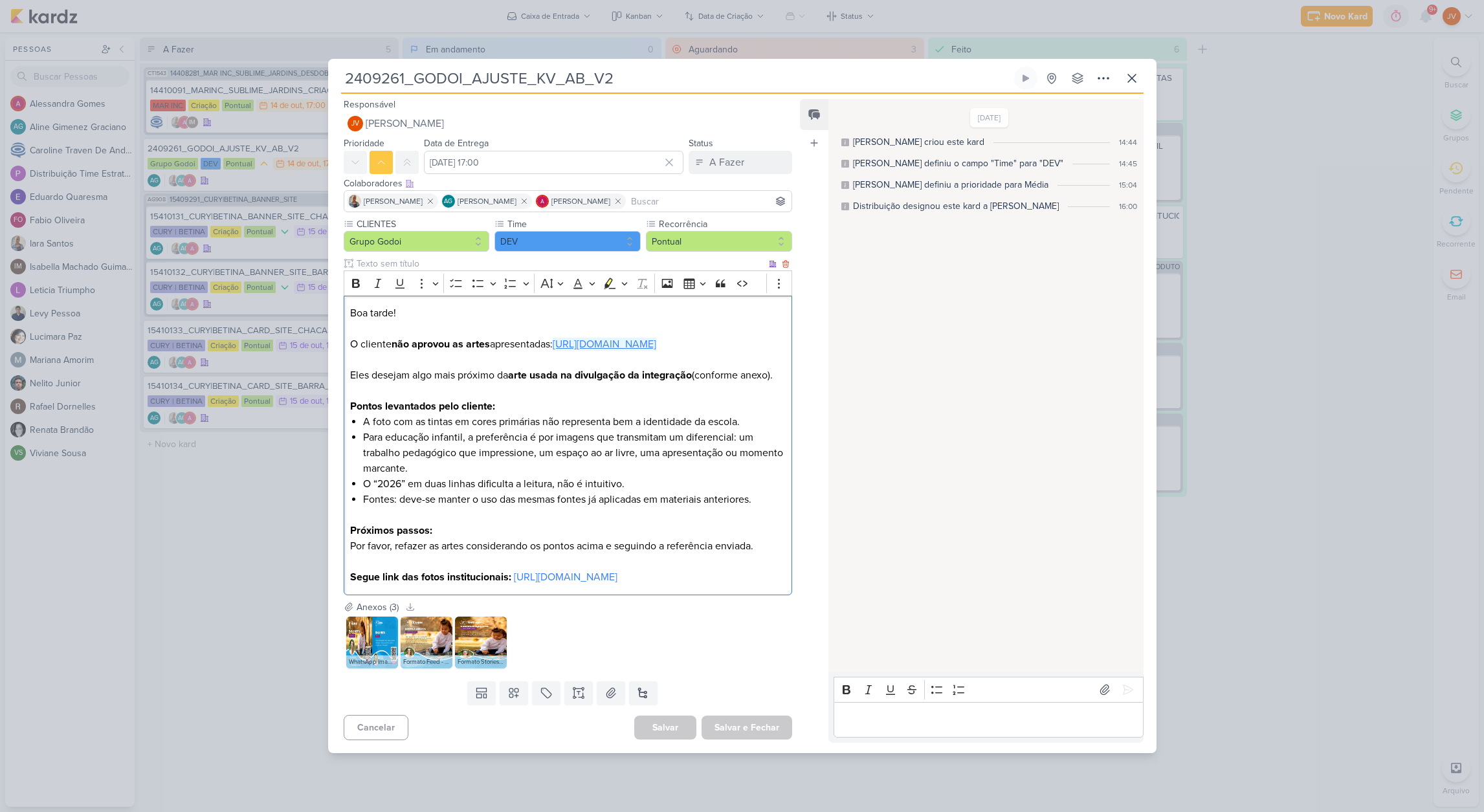
click at [624, 339] on link "[URL][DOMAIN_NAME]" at bounding box center [604, 344] width 104 height 13
click at [1132, 71] on icon at bounding box center [1132, 79] width 16 height 16
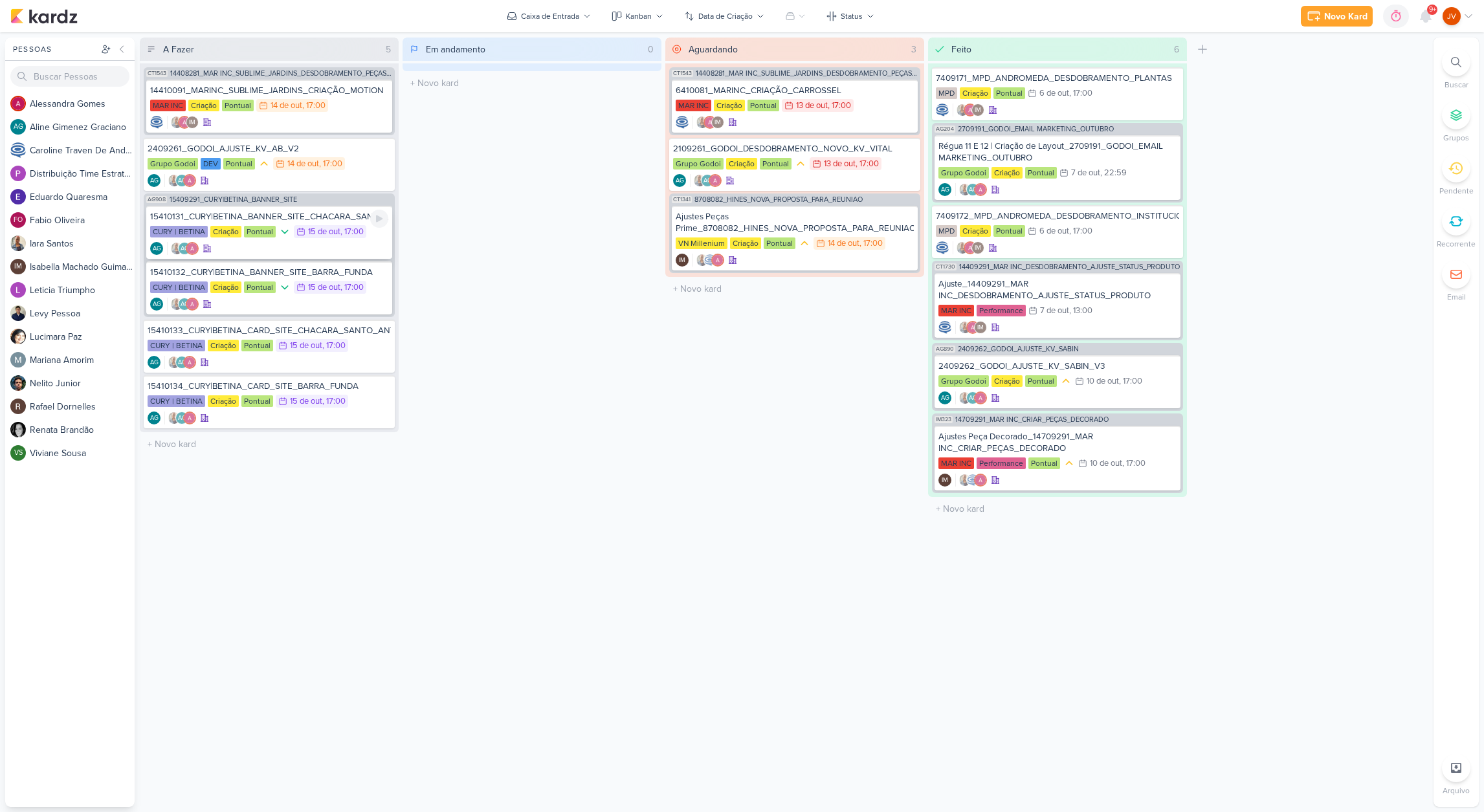
click at [332, 215] on div "15410131_CURY|BETINA_BANNER_SITE_CHACARA_SANTO_ANTONIO" at bounding box center [269, 216] width 238 height 12
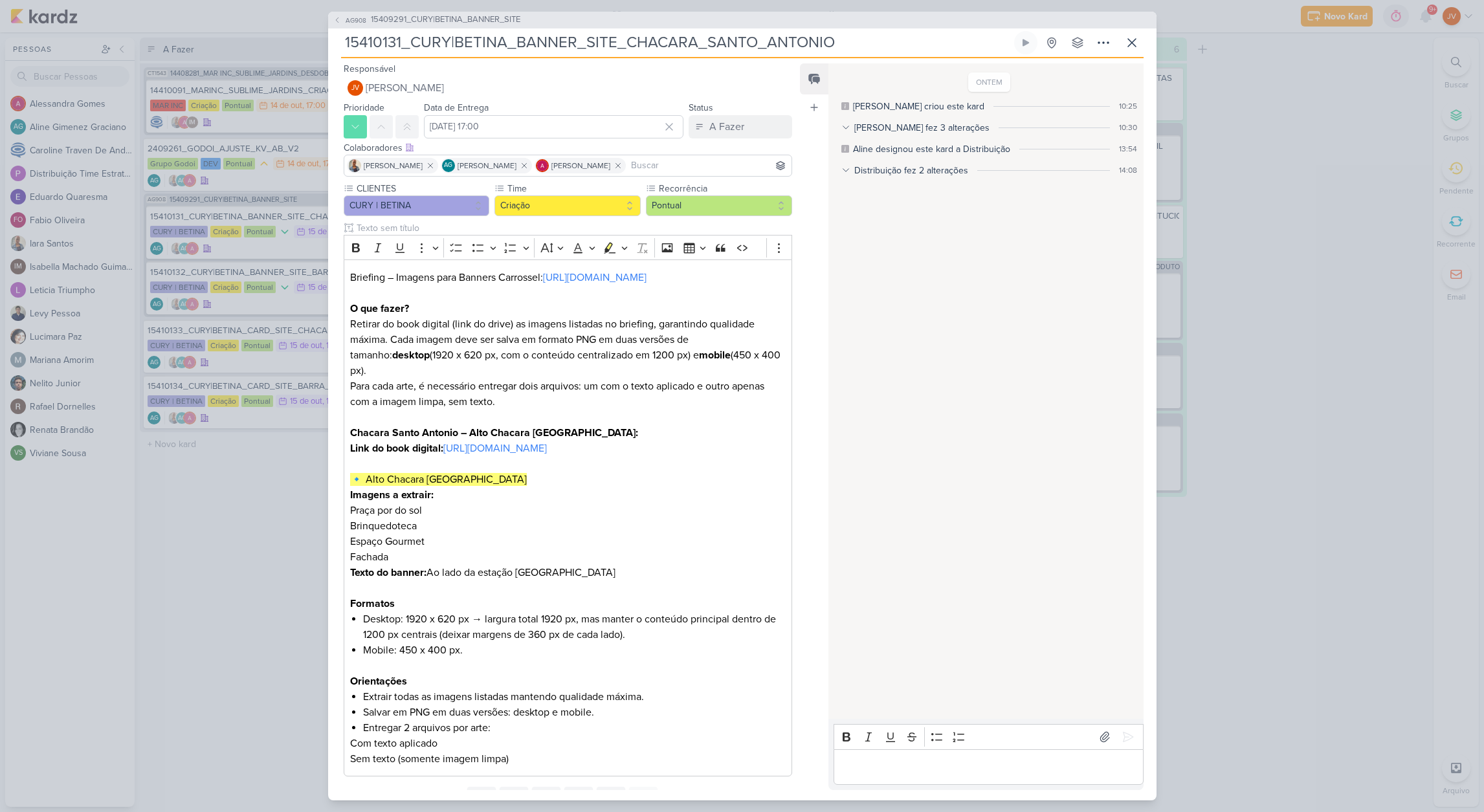
click at [920, 335] on div "ONTEM [PERSON_NAME] criou este kard 10:25 Aline fez 3 alterações 10:30 Aline de…" at bounding box center [984, 393] width 313 height 655
click at [1136, 40] on icon at bounding box center [1132, 43] width 16 height 16
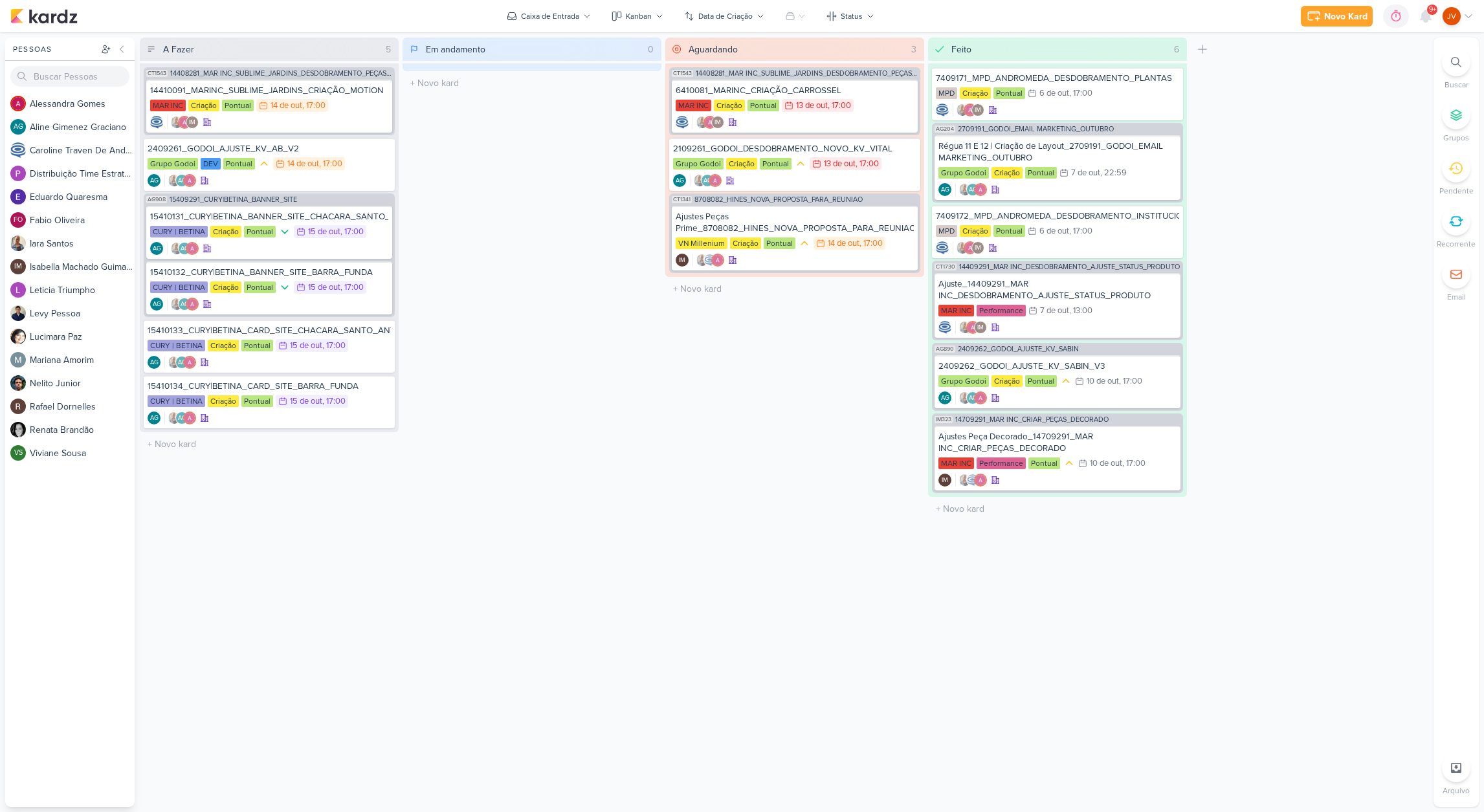
scroll to position [2, 0]
click at [1290, 190] on div "A Fazer 5 Mover Para Esquerda Mover Para Direita [GEOGRAPHIC_DATA] CT1543 14408…" at bounding box center [784, 422] width 1288 height 769
click at [321, 158] on div "14/10 [DATE] 17:00" at bounding box center [309, 163] width 72 height 13
